Goal: Use online tool/utility: Utilize a website feature to perform a specific function

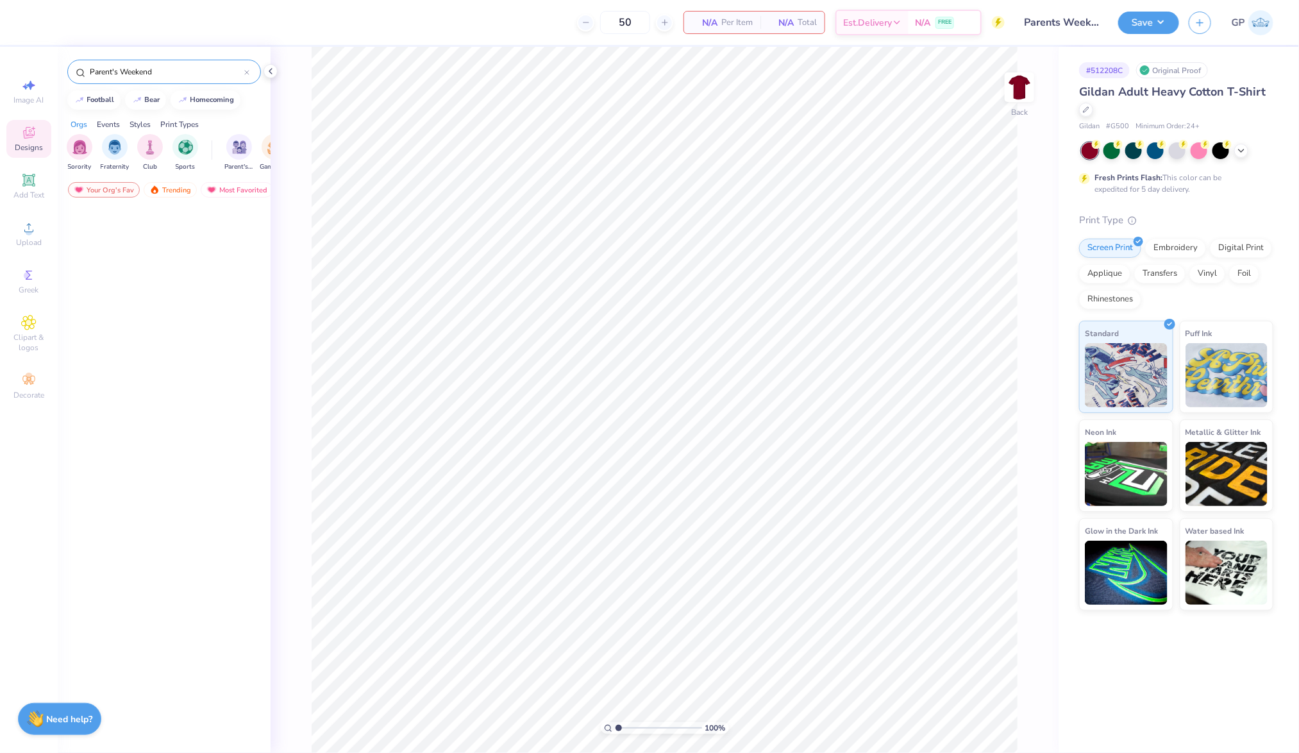
scroll to position [2115, 0]
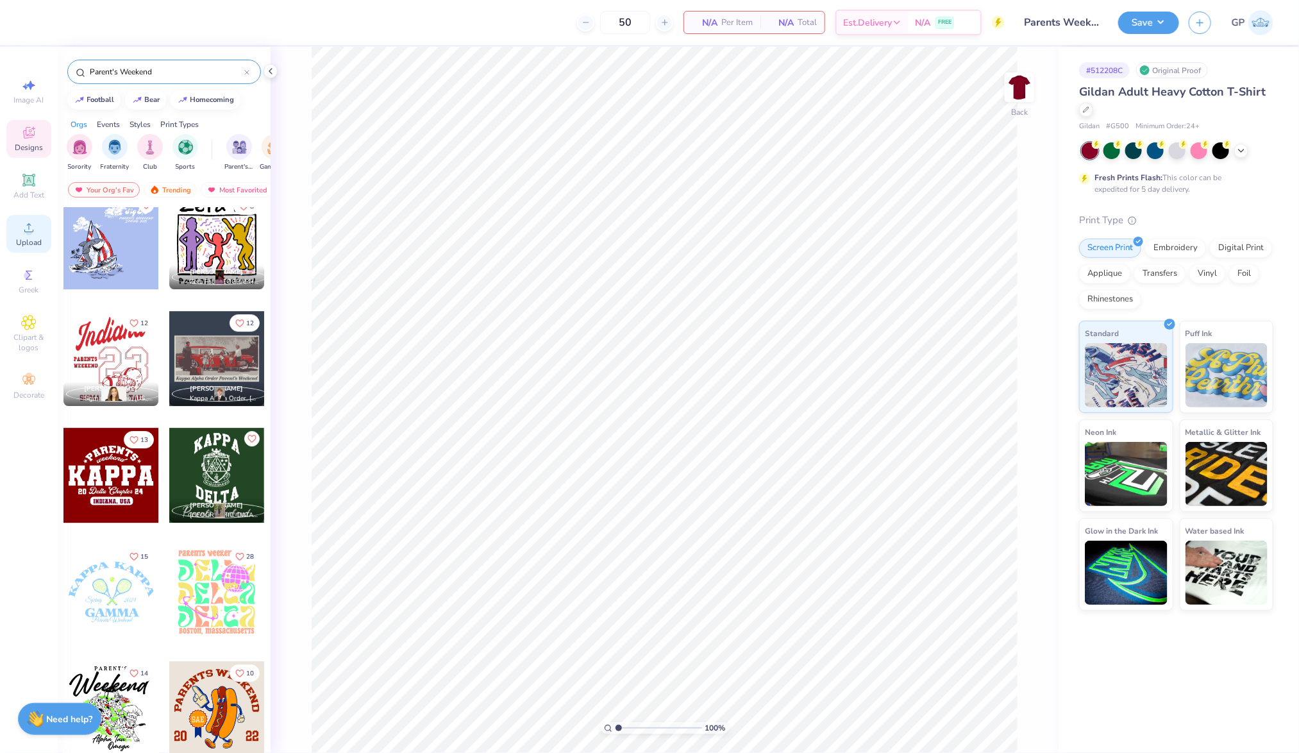
click at [34, 248] on span "Upload" at bounding box center [29, 242] width 26 height 10
click at [1013, 344] on input "12.84" at bounding box center [1011, 341] width 46 height 18
type input "12.00"
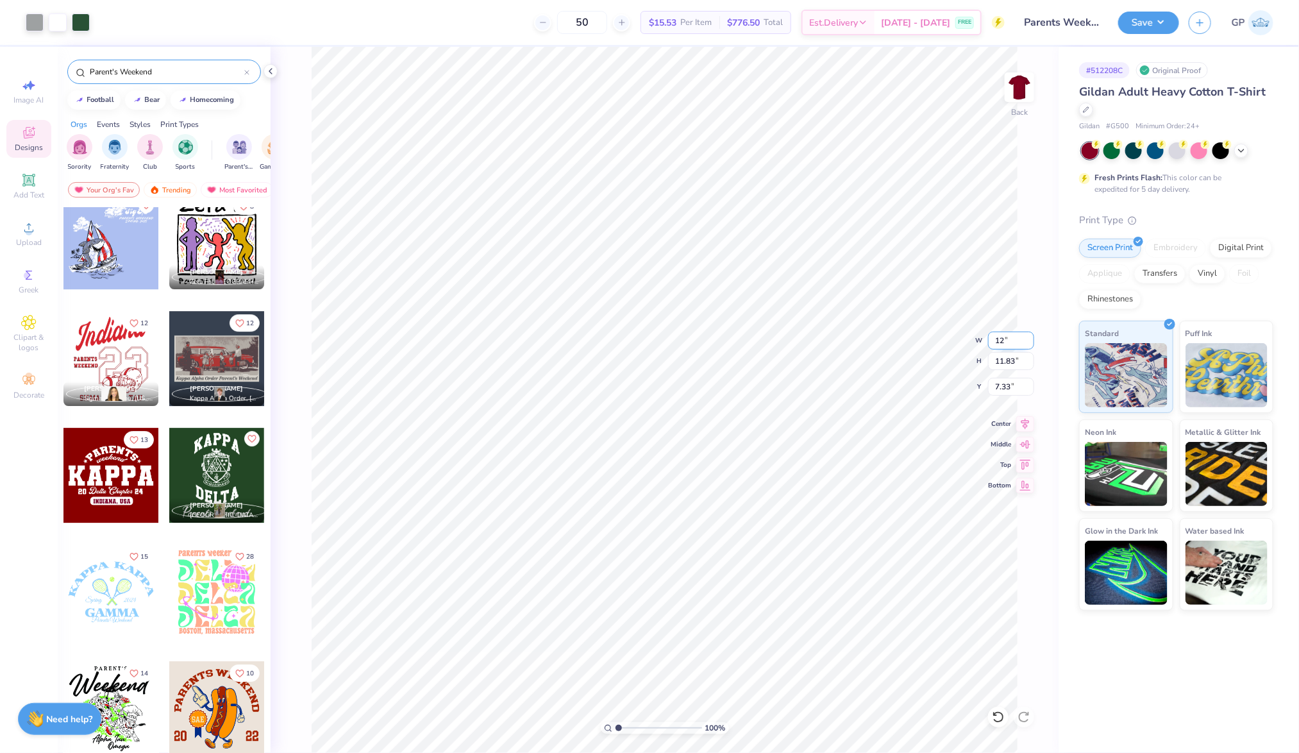
type input "11.05"
click at [1009, 384] on input "2.39" at bounding box center [1011, 387] width 46 height 18
type input "3.00"
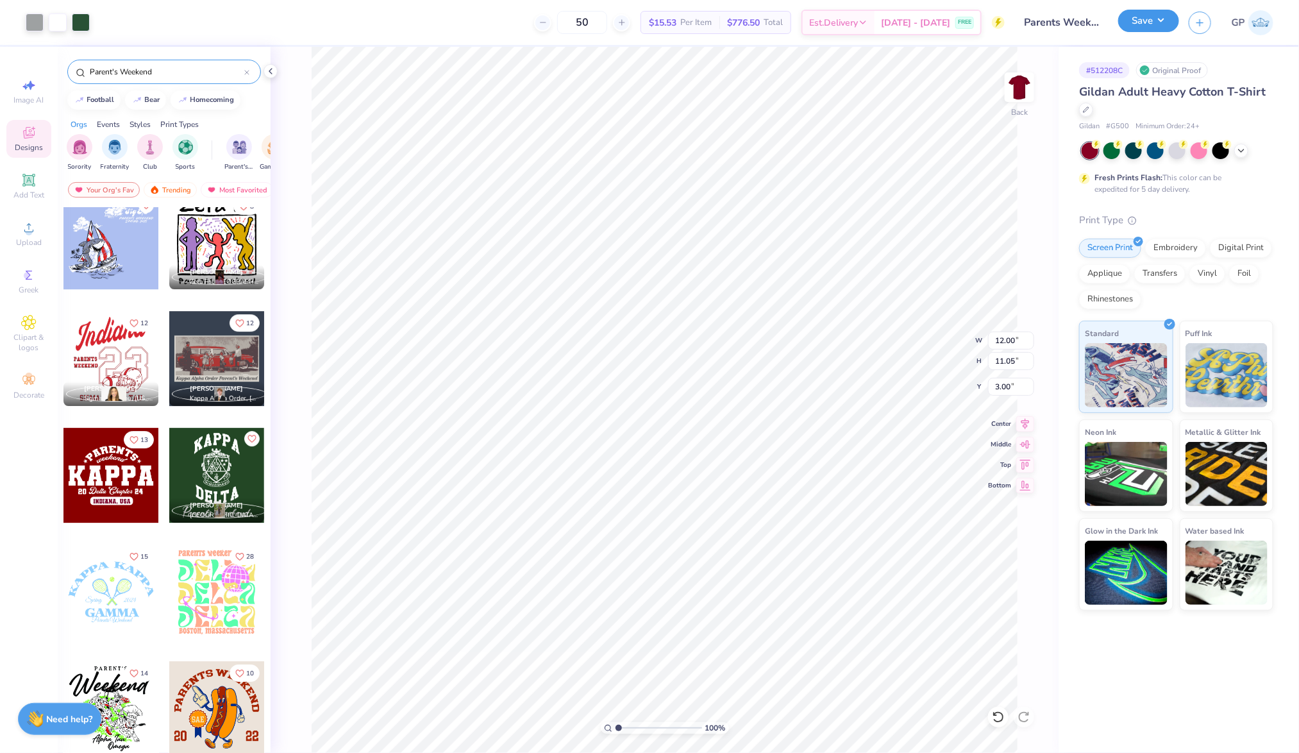
click at [1135, 14] on button "Save" at bounding box center [1149, 21] width 61 height 22
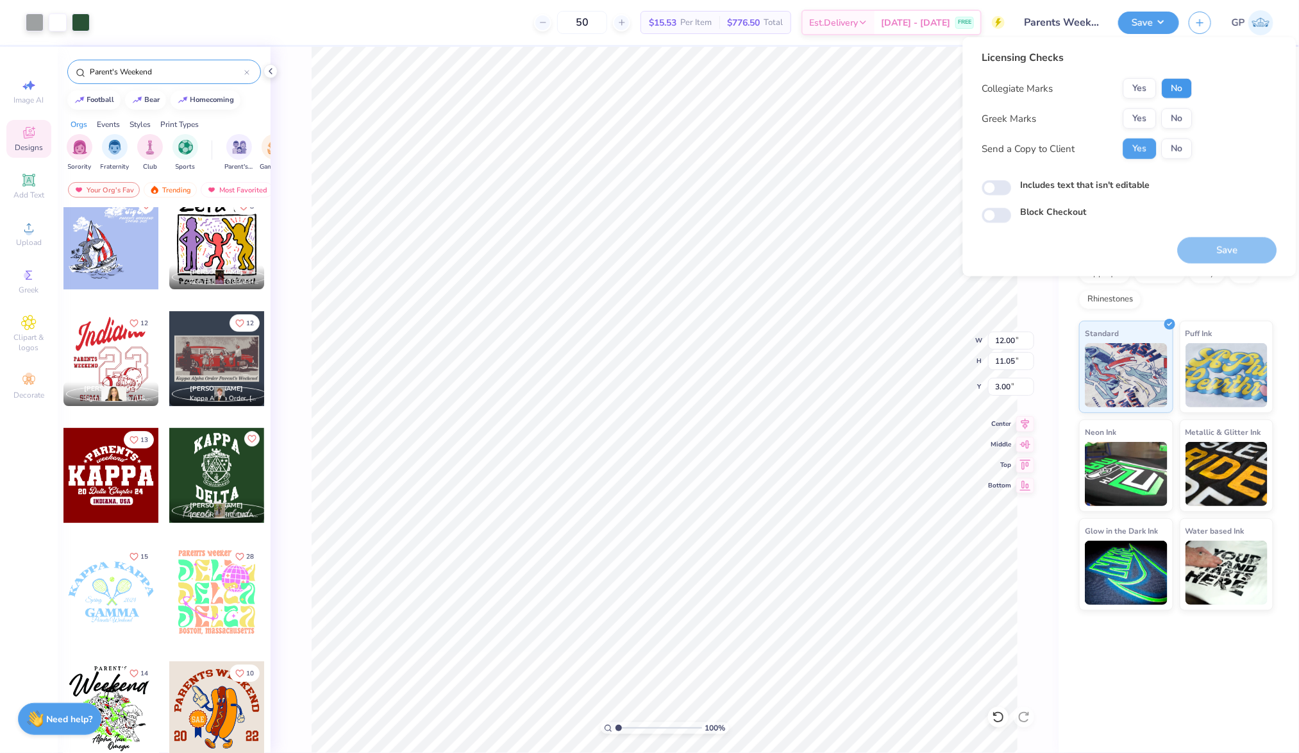
click at [1187, 85] on button "No" at bounding box center [1177, 88] width 31 height 21
click at [1144, 86] on button "Yes" at bounding box center [1140, 88] width 33 height 21
click at [1144, 108] on button "Yes" at bounding box center [1140, 118] width 33 height 21
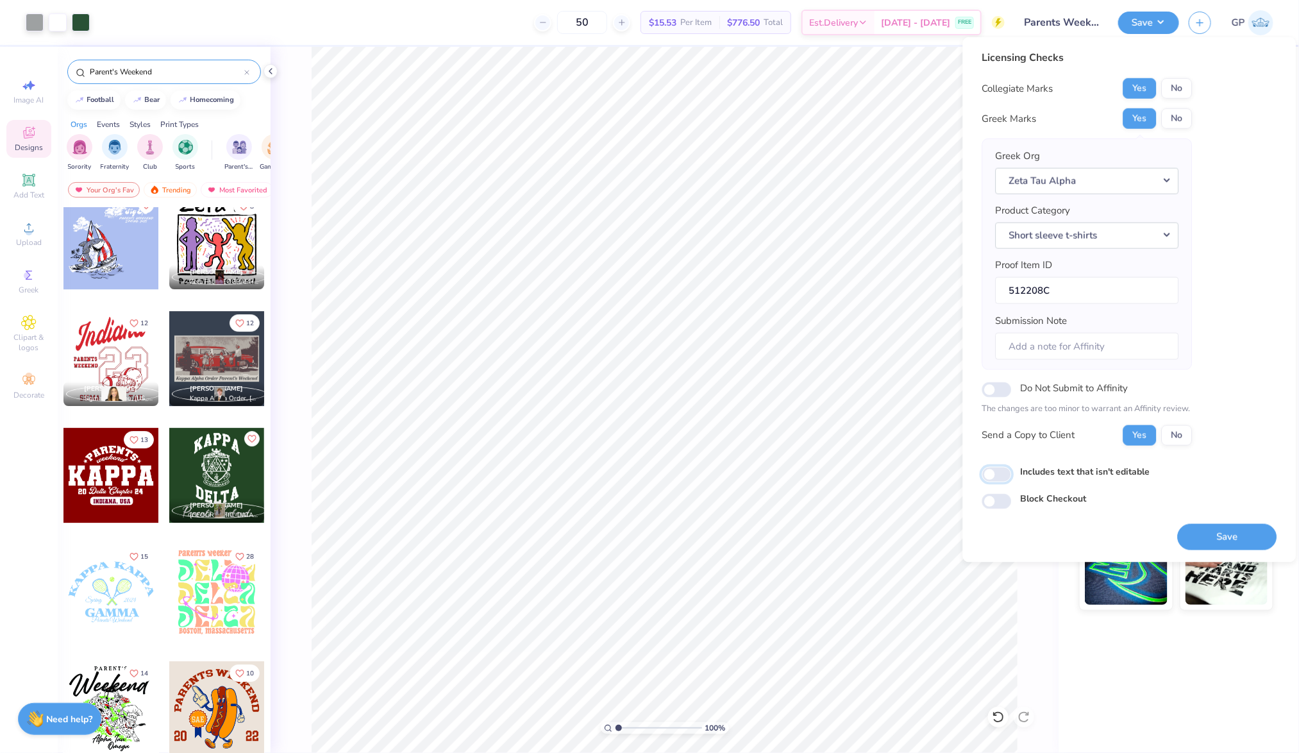
click at [999, 476] on input "Includes text that isn't editable" at bounding box center [998, 474] width 30 height 15
checkbox input "true"
click at [1209, 540] on button "Save" at bounding box center [1227, 536] width 99 height 26
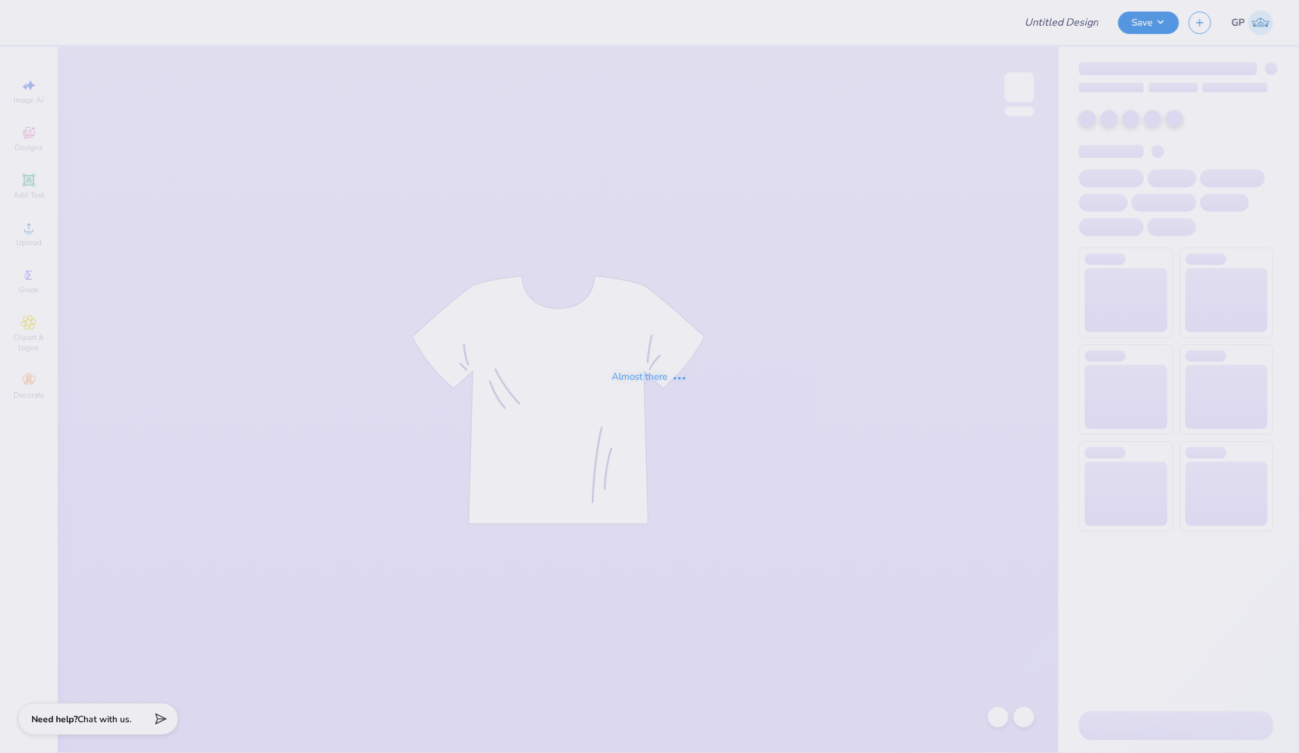
type input "AKPSI Rush Shirts!"
